Goal: Information Seeking & Learning: Check status

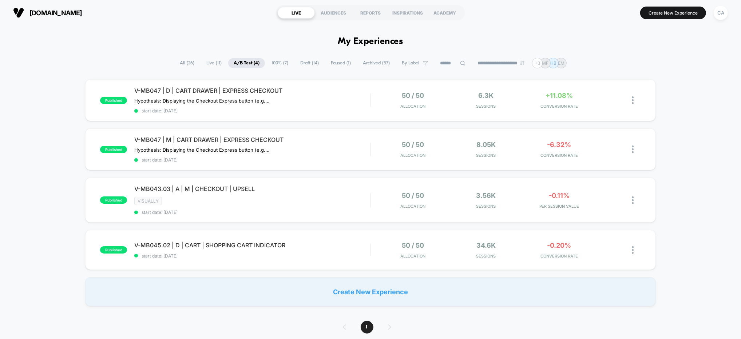
click at [242, 64] on span "A/B Test ( 4 )" at bounding box center [246, 63] width 37 height 10
click at [339, 159] on span "start date: [DATE]" at bounding box center [252, 159] width 236 height 5
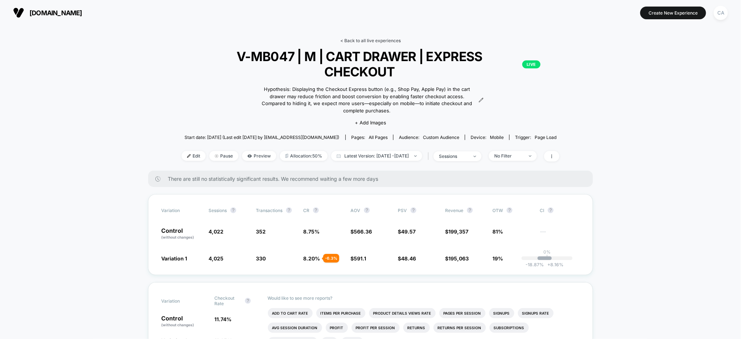
click at [355, 41] on link "< Back to all live experiences" at bounding box center [370, 40] width 60 height 5
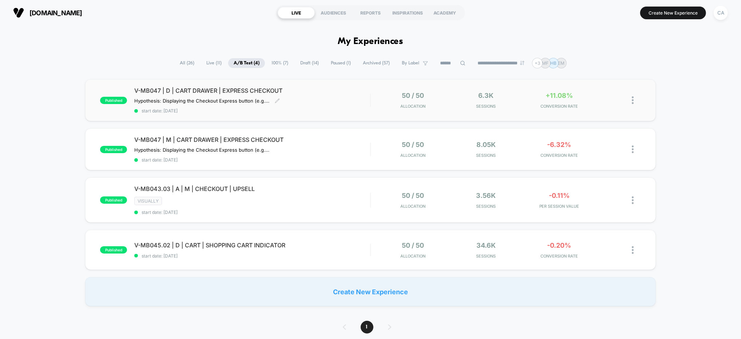
click at [344, 95] on div "V-MB047 | D | CART DRAWER | EXPRESS CHECKOUT Hypothesis: Displaying the Checkou…" at bounding box center [252, 100] width 236 height 27
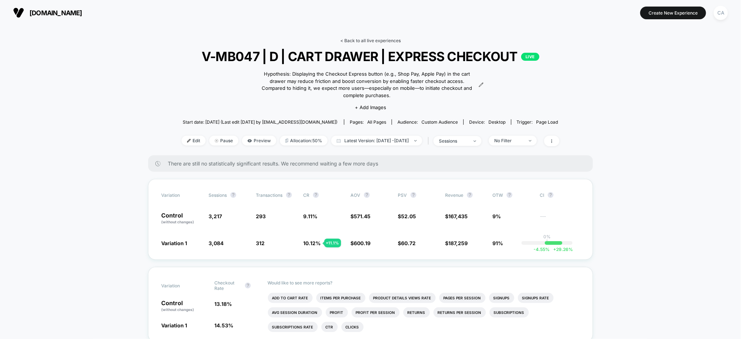
click at [377, 41] on link "< Back to all live experiences" at bounding box center [370, 40] width 60 height 5
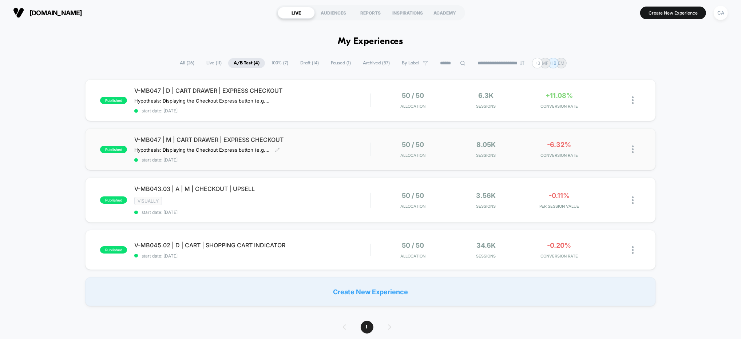
click at [333, 142] on div "V-MB047 | M | CART DRAWER | EXPRESS CHECKOUT Hypothesis: Displaying the Checkou…" at bounding box center [252, 149] width 236 height 27
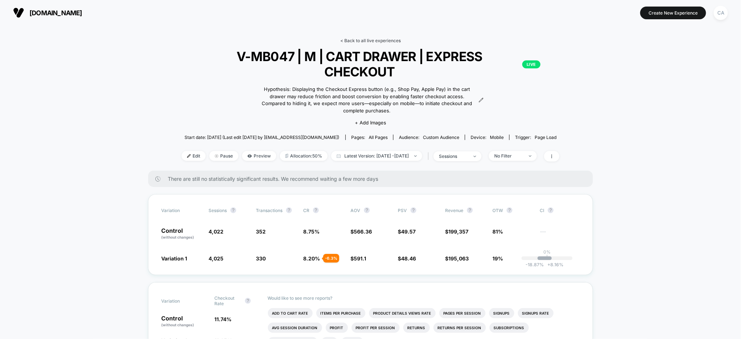
click at [358, 39] on link "< Back to all live experiences" at bounding box center [370, 40] width 60 height 5
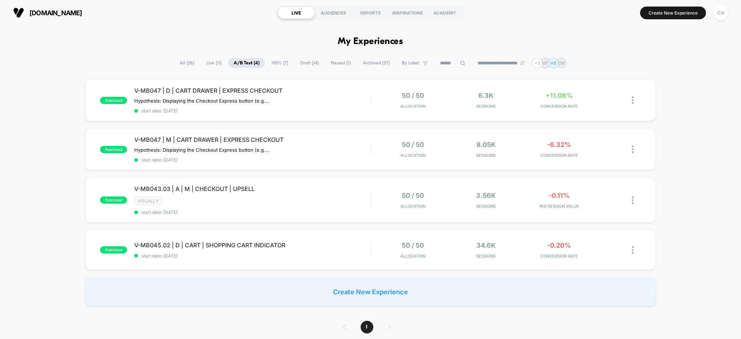
click at [138, 20] on section "[DOMAIN_NAME]" at bounding box center [129, 13] width 236 height 18
click at [35, 181] on div "published V-MB047 | D | CART DRAWER | EXPRESS CHECKOUT Hypothesis: Displaying t…" at bounding box center [370, 192] width 741 height 227
click at [692, 176] on div "published V-MB047 | D | CART DRAWER | EXPRESS CHECKOUT Hypothesis: Displaying t…" at bounding box center [370, 192] width 741 height 227
click at [329, 99] on div "V-MB047 | D | CART DRAWER | EXPRESS CHECKOUT Hypothesis: Displaying the Checkou…" at bounding box center [252, 100] width 236 height 27
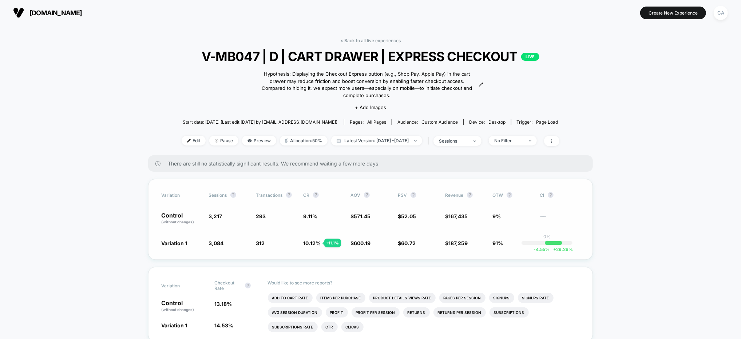
click at [151, 203] on div "Variation Sessions ? Transactions ? CR ? AOV ? PSV ? Revenue ? OTW ? CI ? Contr…" at bounding box center [370, 219] width 445 height 81
click at [371, 41] on link "< Back to all live experiences" at bounding box center [370, 40] width 60 height 5
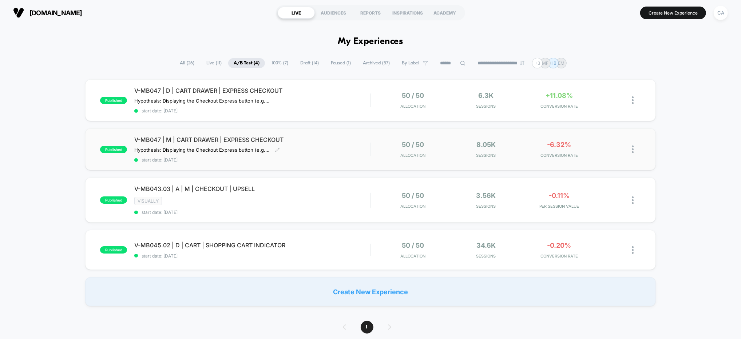
click at [299, 149] on div "V-MB047 | M | CART DRAWER | EXPRESS CHECKOUT Hypothesis: Displaying the Checkou…" at bounding box center [252, 149] width 236 height 27
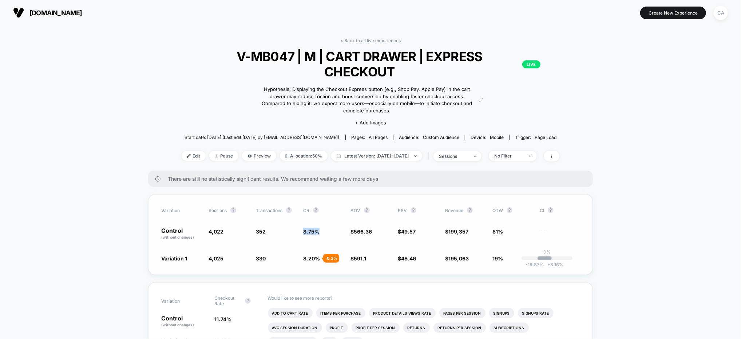
click at [331, 228] on div "Control (without changes) 4,022 352 8.75 % $ 566.36 $ 49.57 $ 199,357 81% ---" at bounding box center [370, 234] width 418 height 12
click at [385, 41] on link "< Back to all live experiences" at bounding box center [370, 40] width 60 height 5
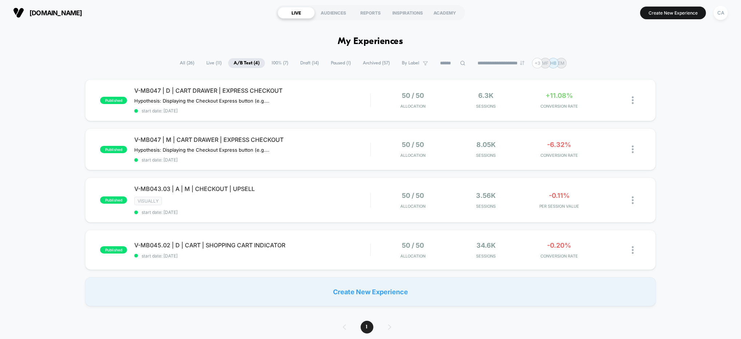
click at [706, 130] on div "published V-MB047 | D | CART DRAWER | EXPRESS CHECKOUT Hypothesis: Displaying t…" at bounding box center [370, 192] width 741 height 227
